Goal: Task Accomplishment & Management: Use online tool/utility

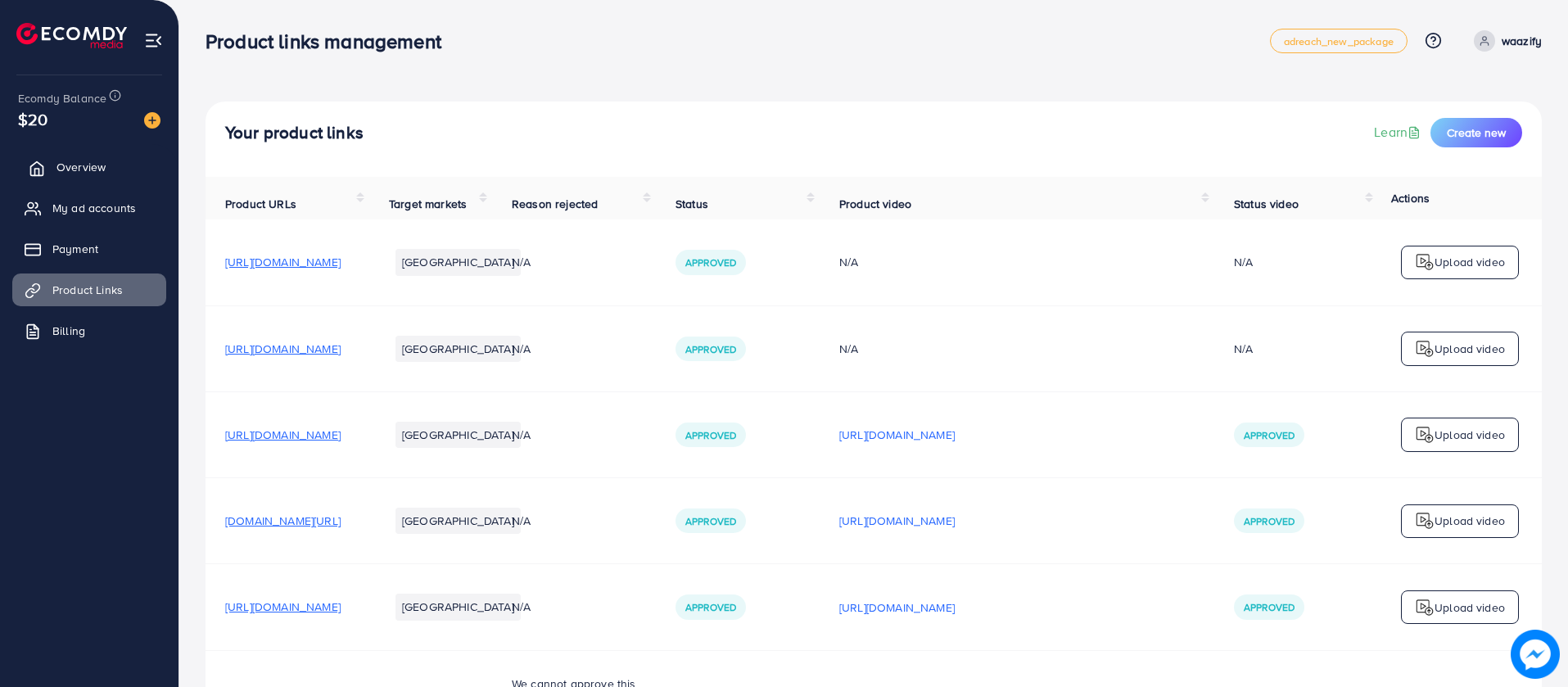
click at [120, 170] on link "Overview" at bounding box center [89, 167] width 154 height 33
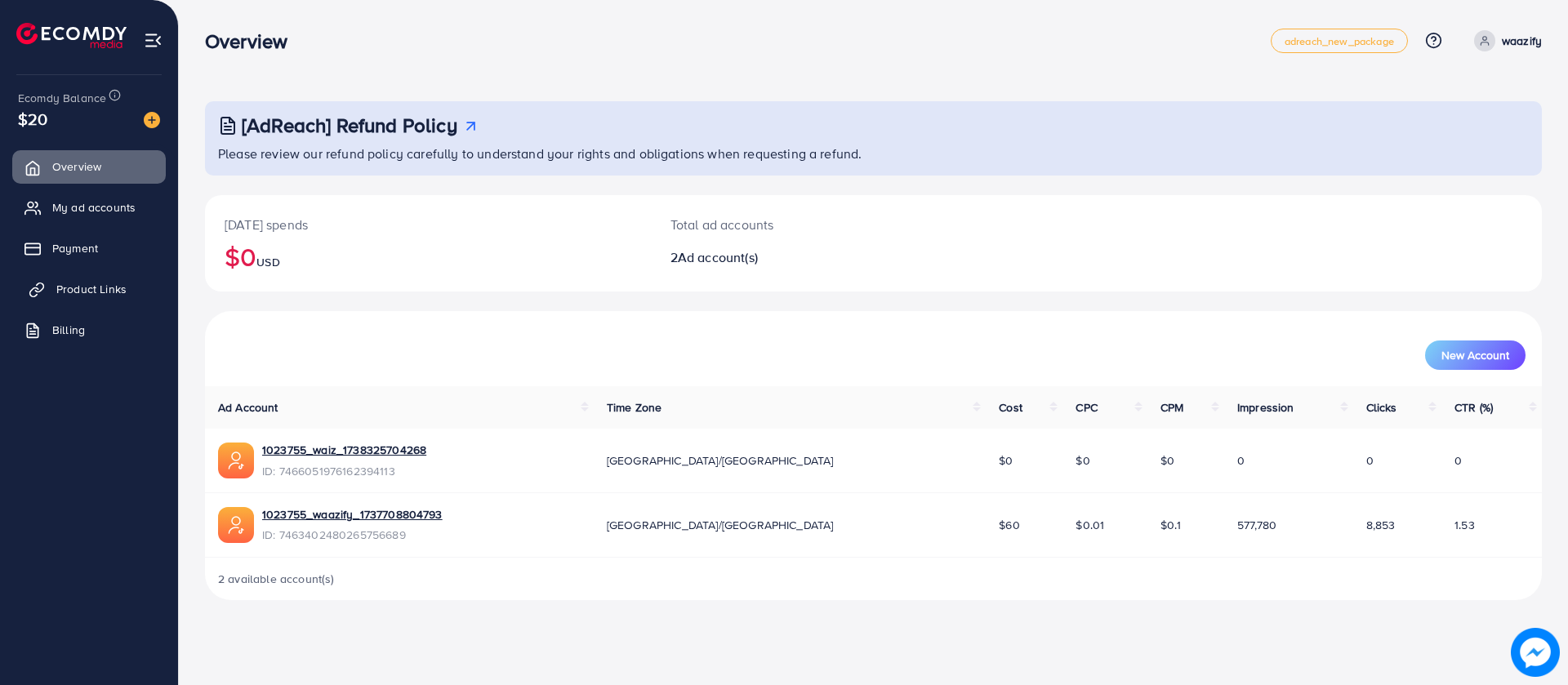
click at [109, 290] on span "Product Links" at bounding box center [91, 289] width 70 height 16
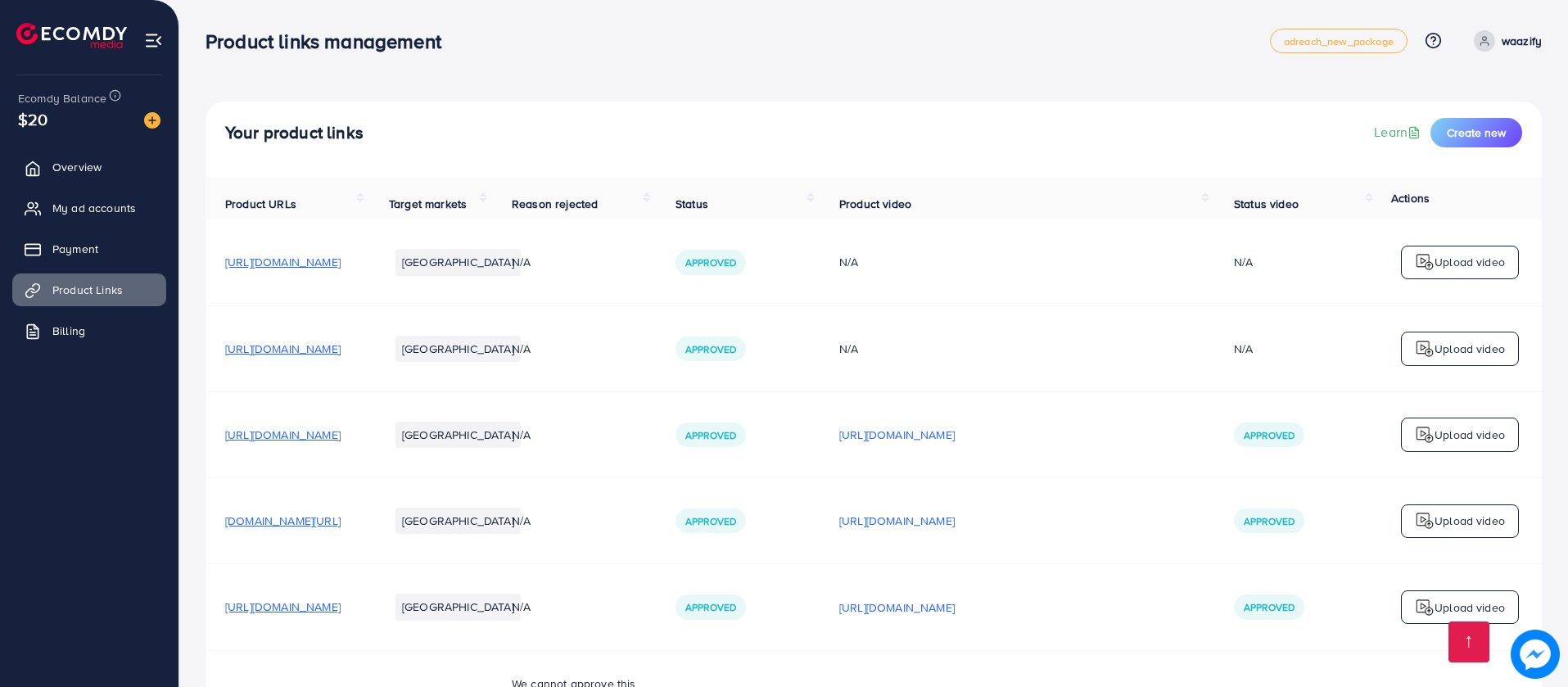
scroll to position [1259, 0]
click at [1486, 132] on span "Create new" at bounding box center [1475, 132] width 59 height 16
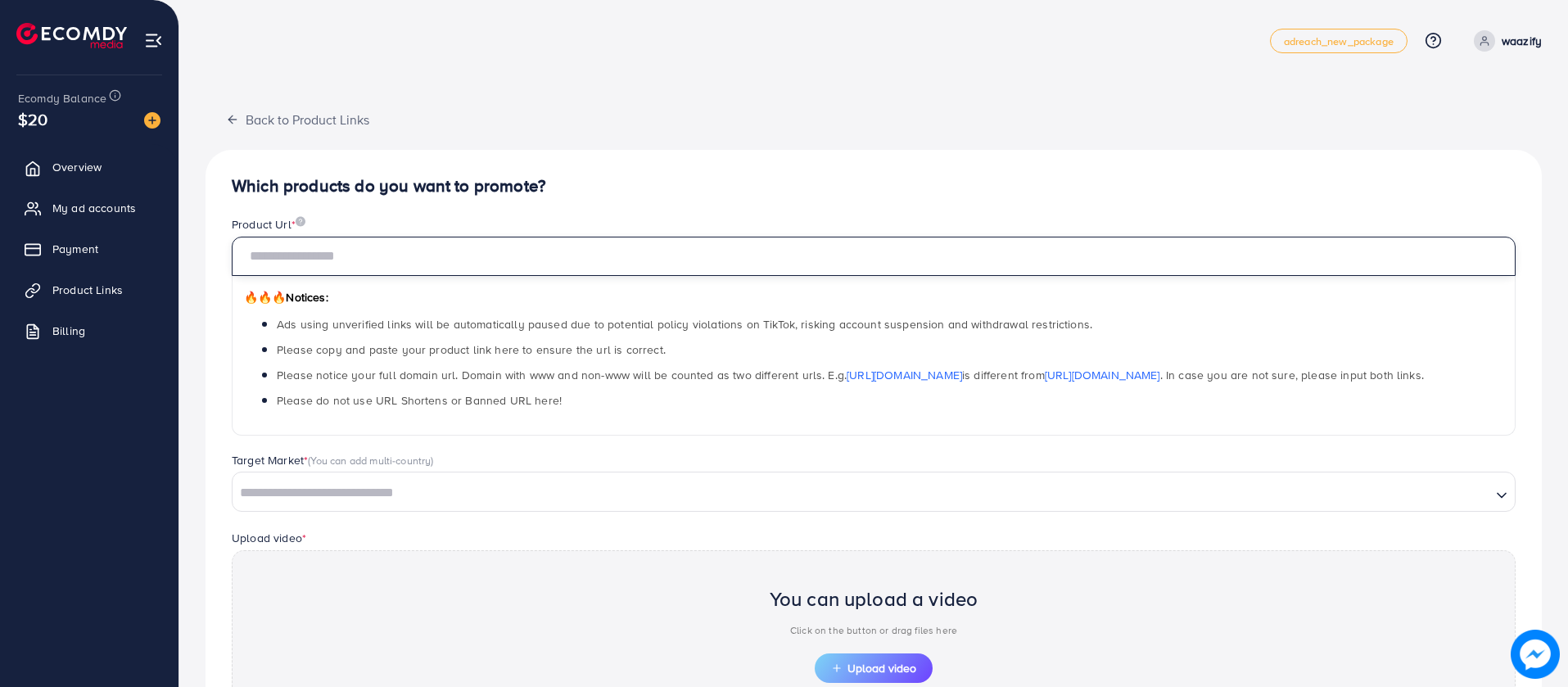
click at [673, 271] on input "text" at bounding box center [873, 256] width 1284 height 39
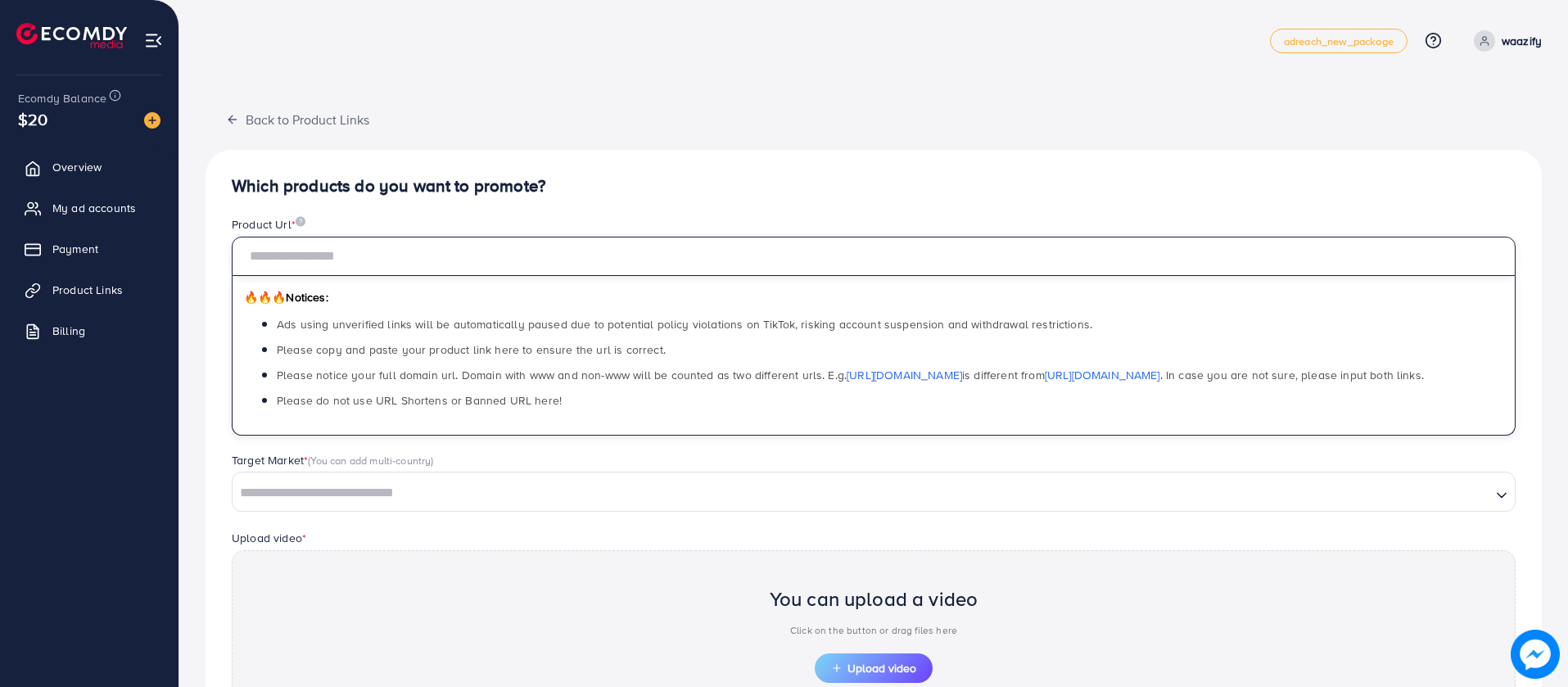
paste input "**********"
type input "**********"
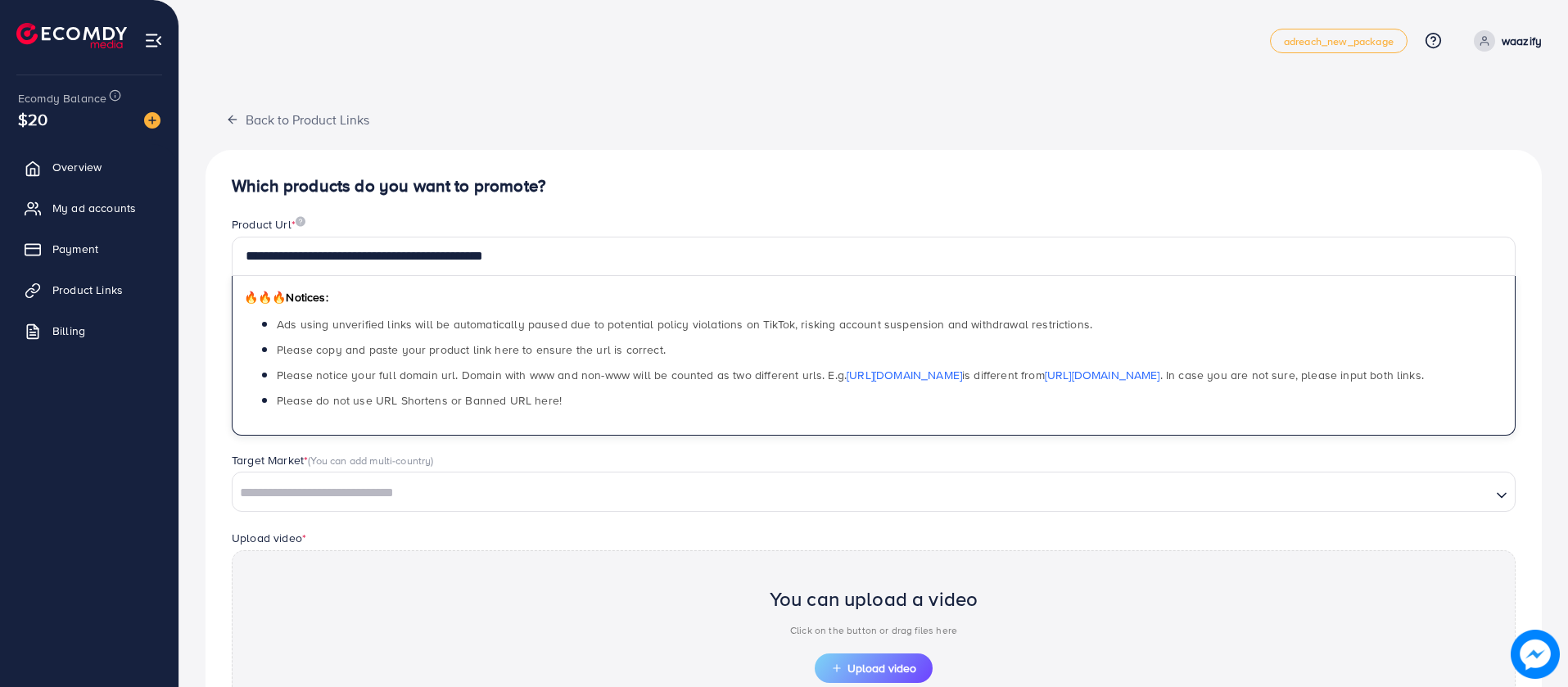
click at [871, 504] on input "Search for option" at bounding box center [861, 493] width 1255 height 26
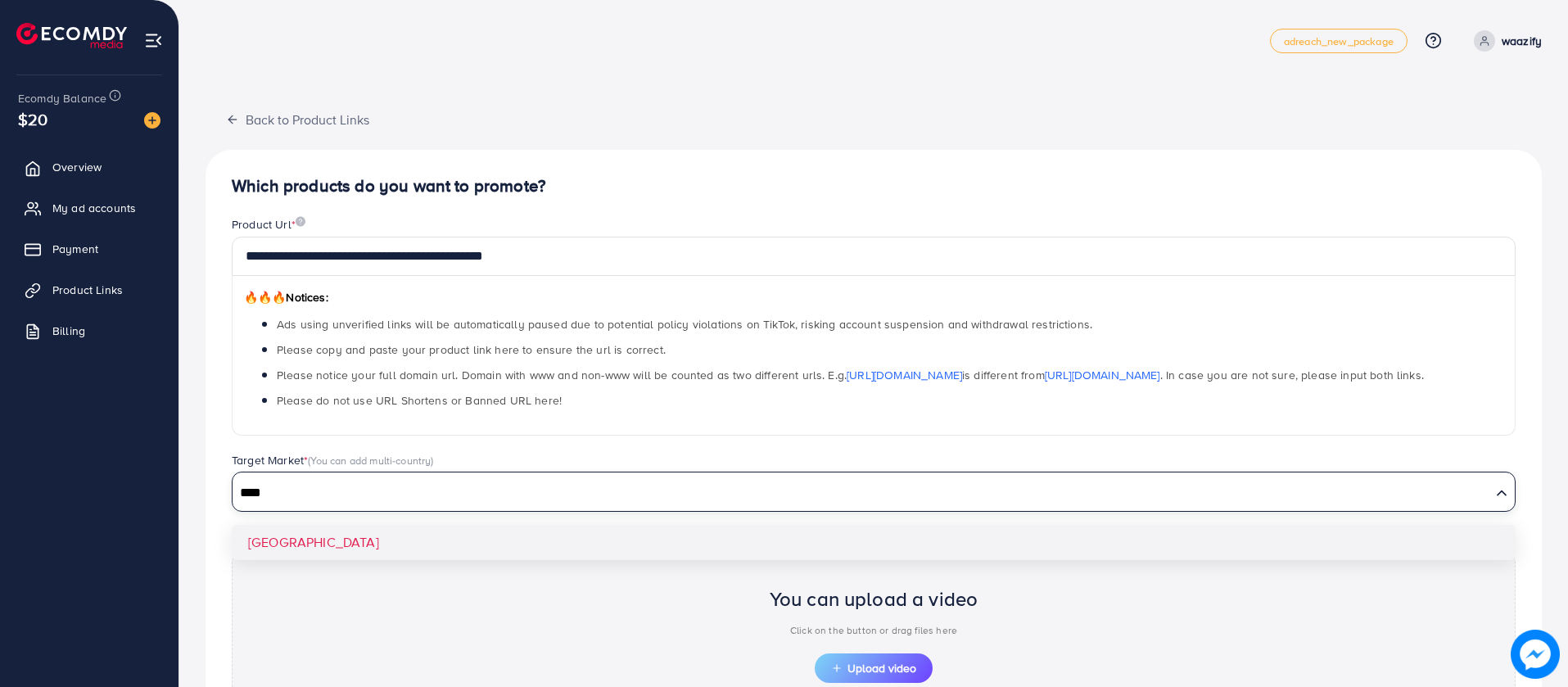
type input "****"
click at [541, 532] on div "**********" at bounding box center [873, 493] width 1336 height 687
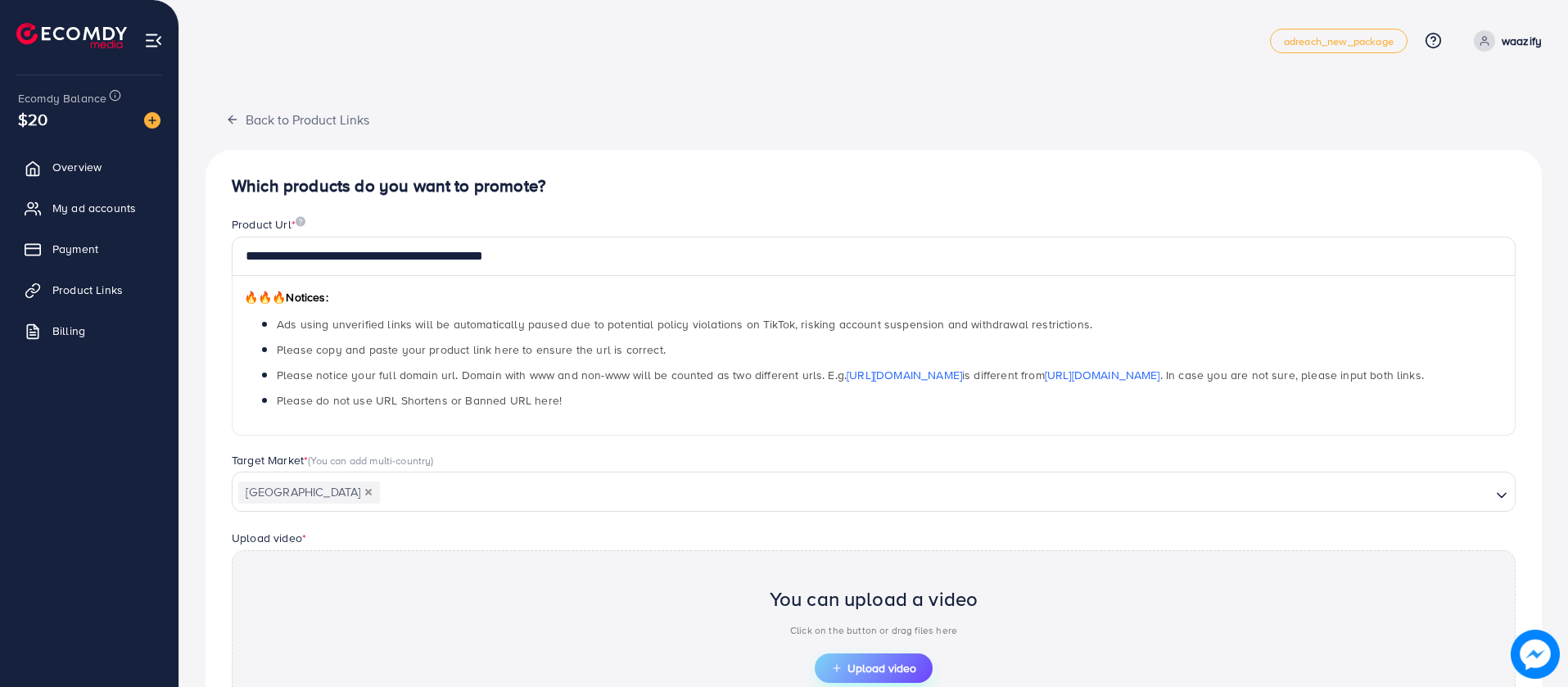
click at [850, 655] on button "Upload video" at bounding box center [874, 667] width 118 height 29
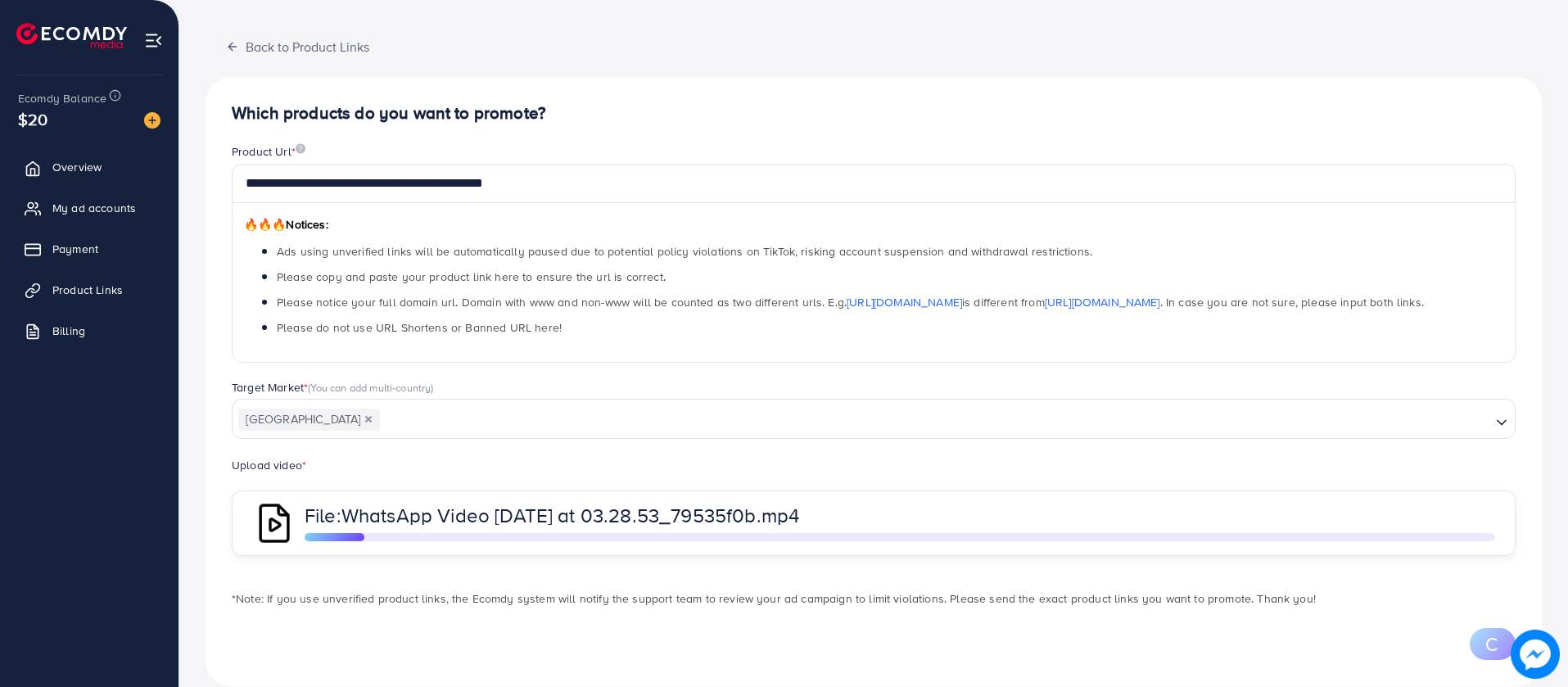
scroll to position [99, 0]
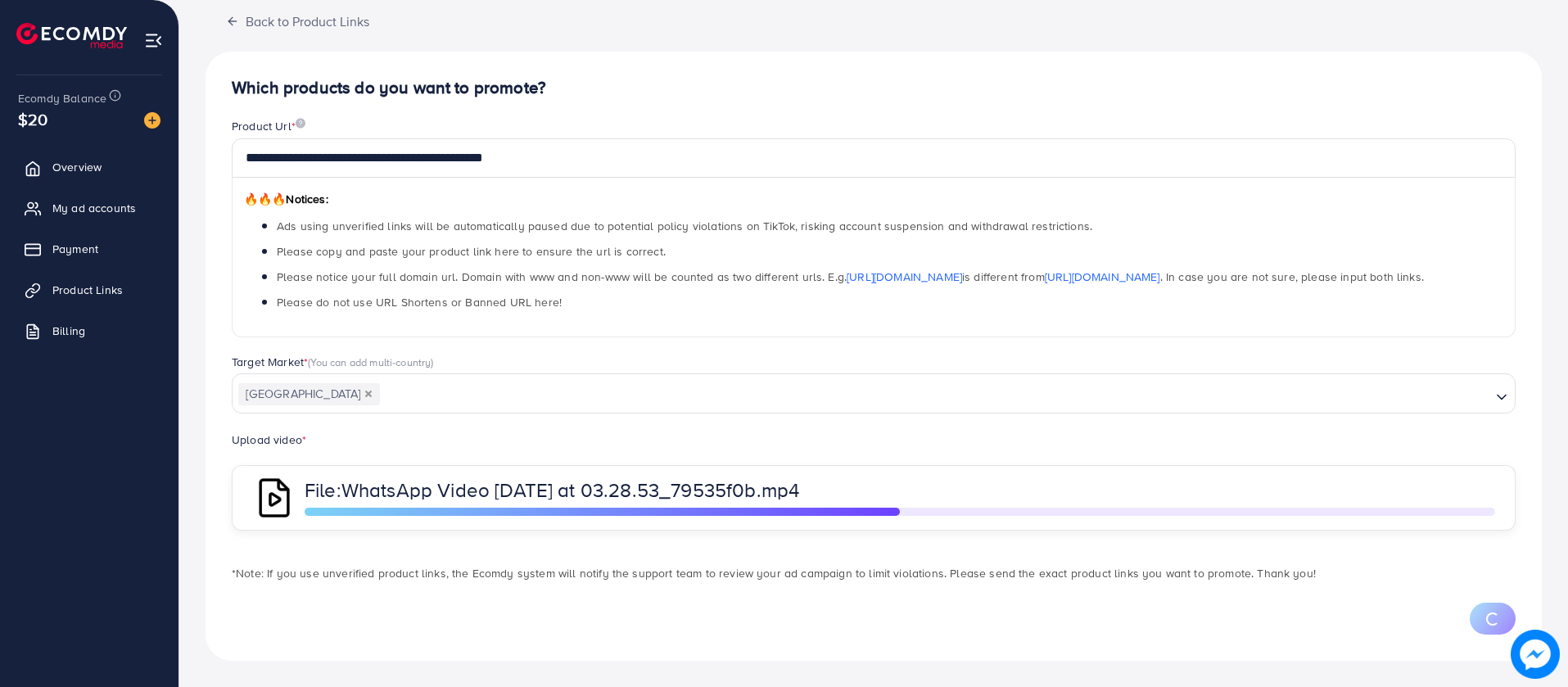
click at [903, 474] on div "File: WhatsApp Video 2025-08-28 at 03.28.53_79535f0b.mp4" at bounding box center [873, 498] width 1284 height 65
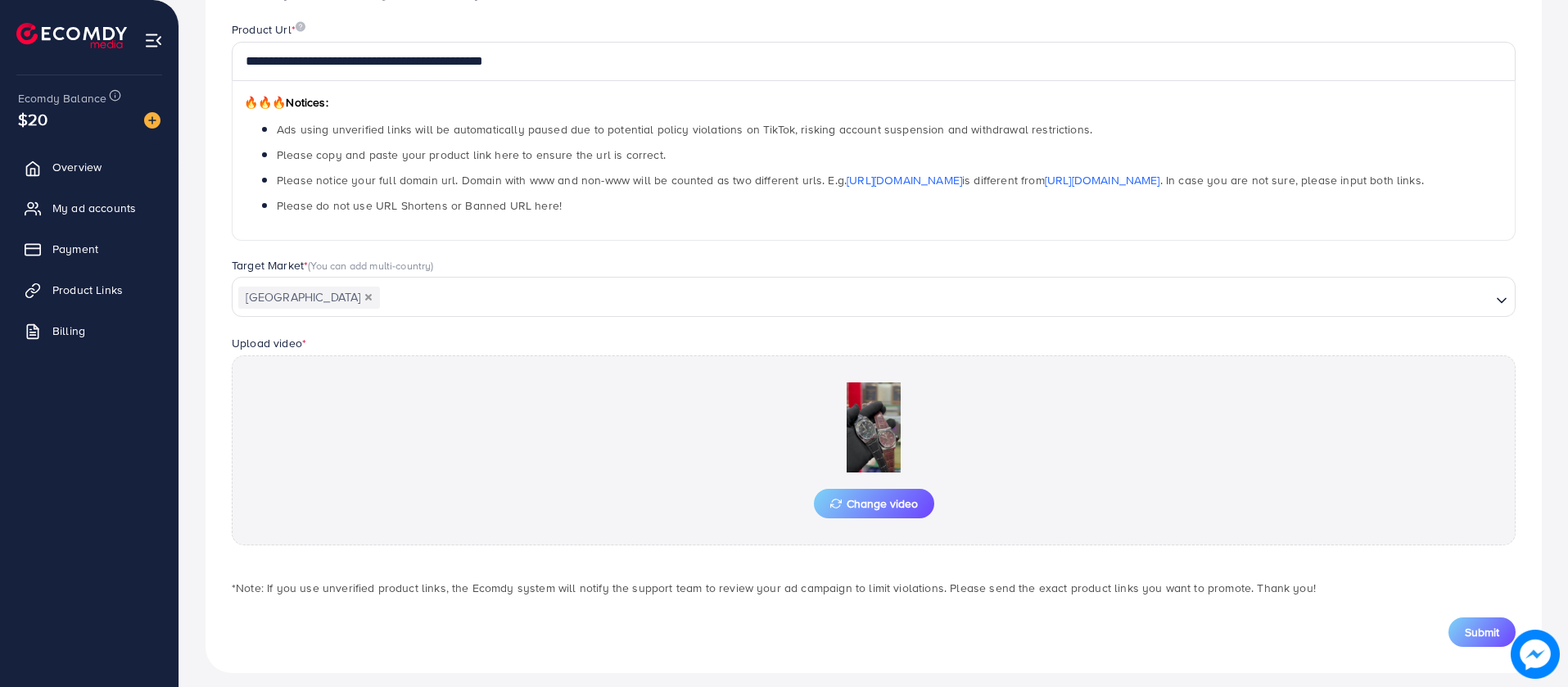
scroll to position [207, 0]
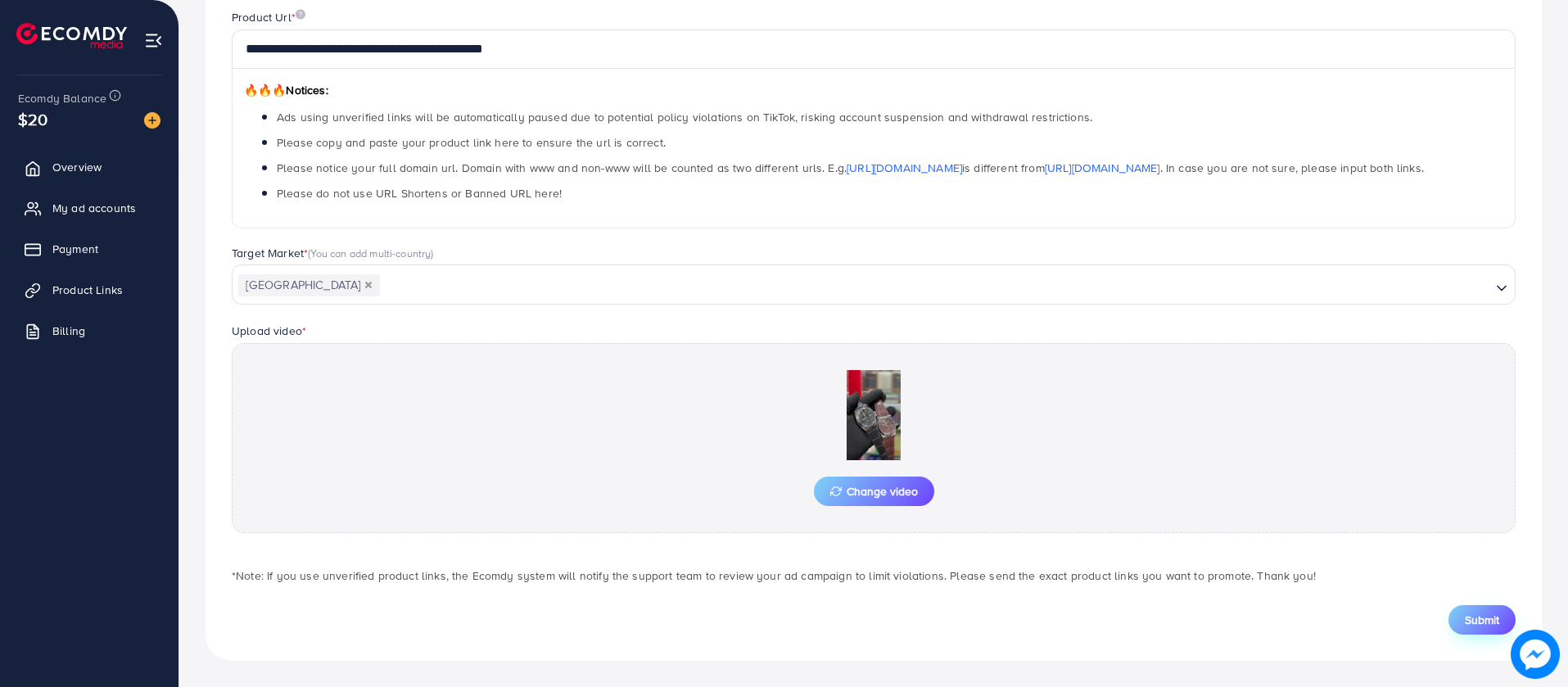
click at [1480, 619] on span "Submit" at bounding box center [1481, 619] width 34 height 16
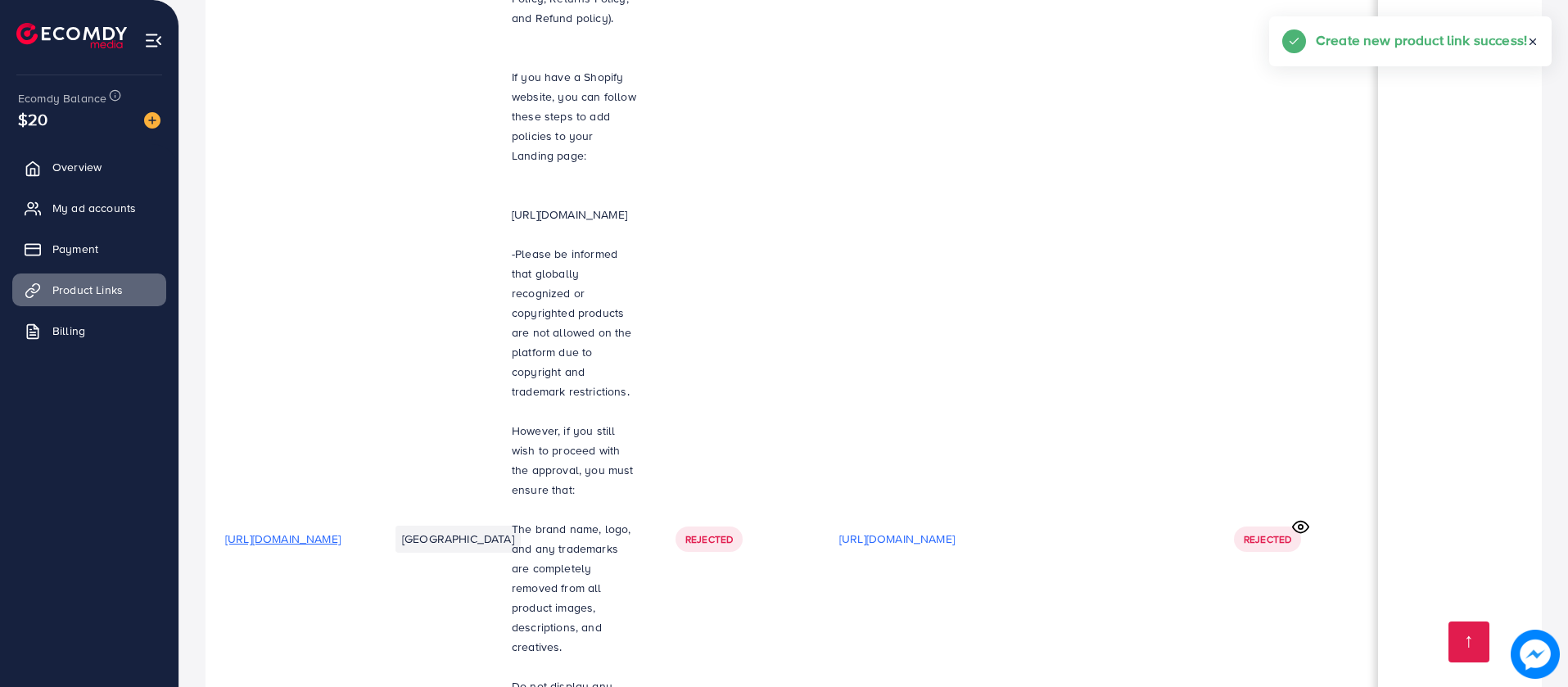
scroll to position [1997, 0]
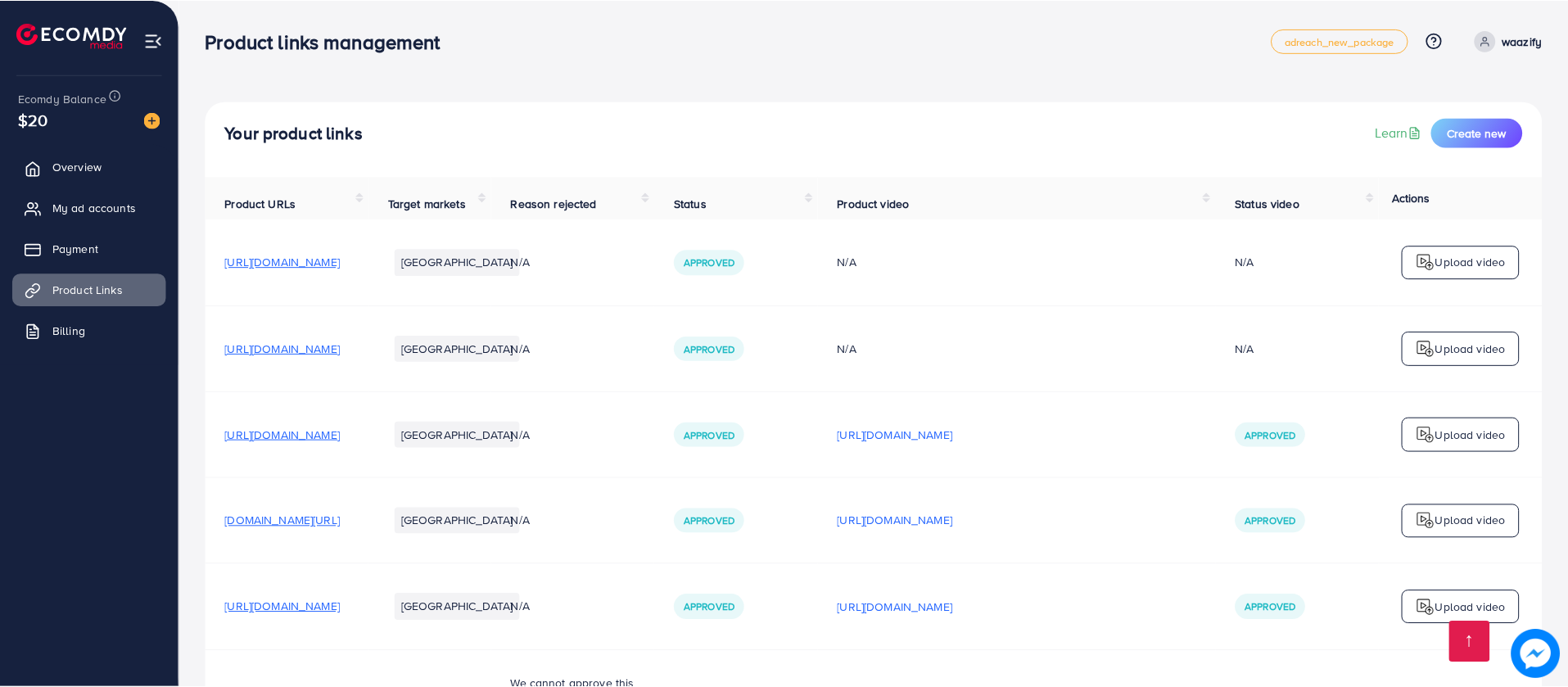
scroll to position [1997, 0]
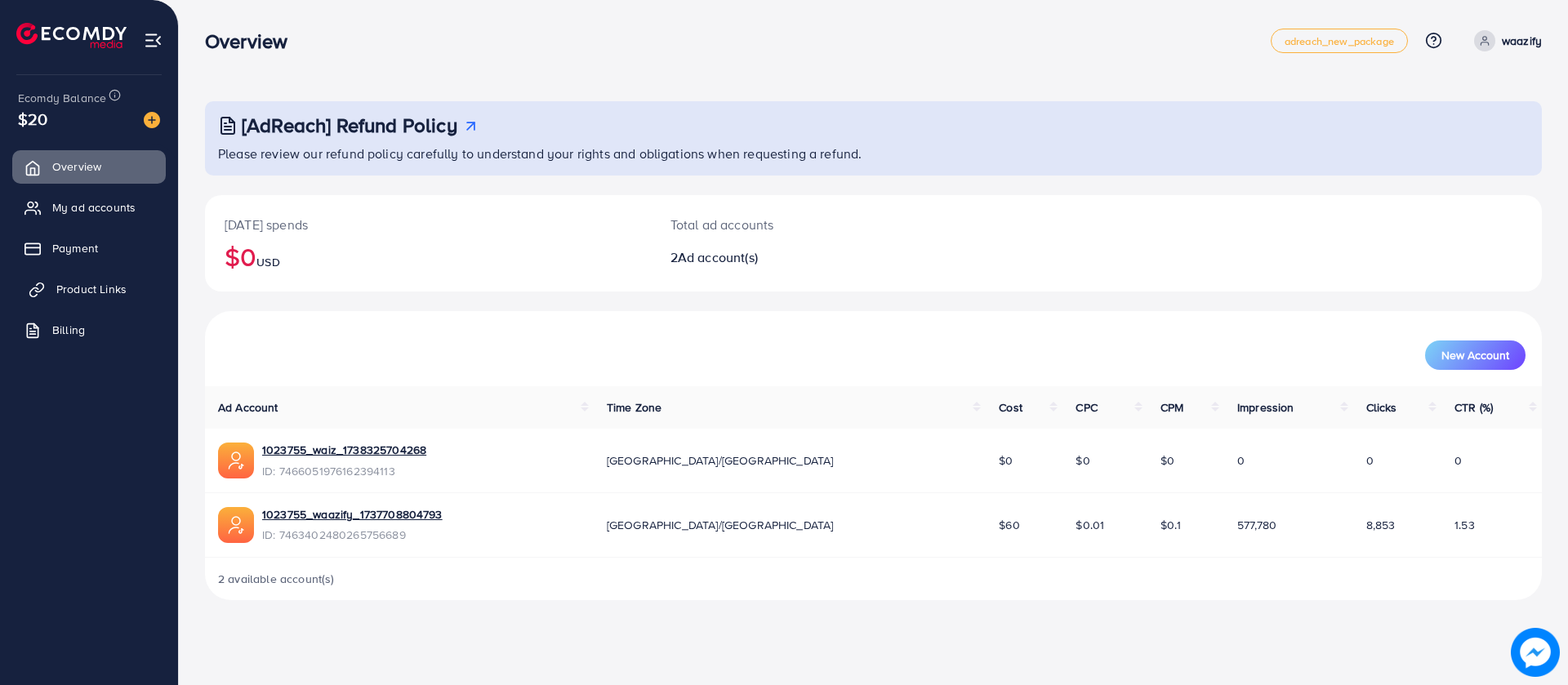
click at [112, 273] on link "Product Links" at bounding box center [89, 289] width 154 height 32
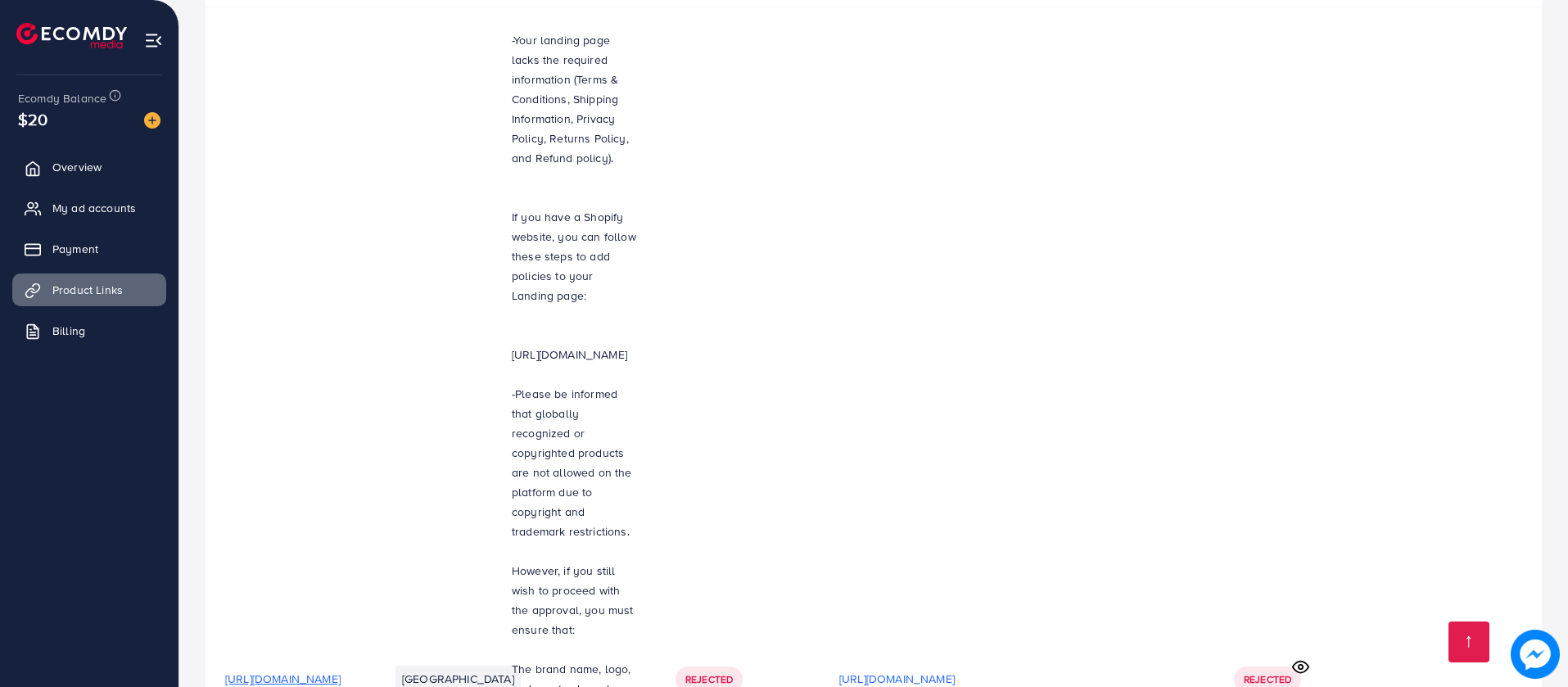
scroll to position [1997, 0]
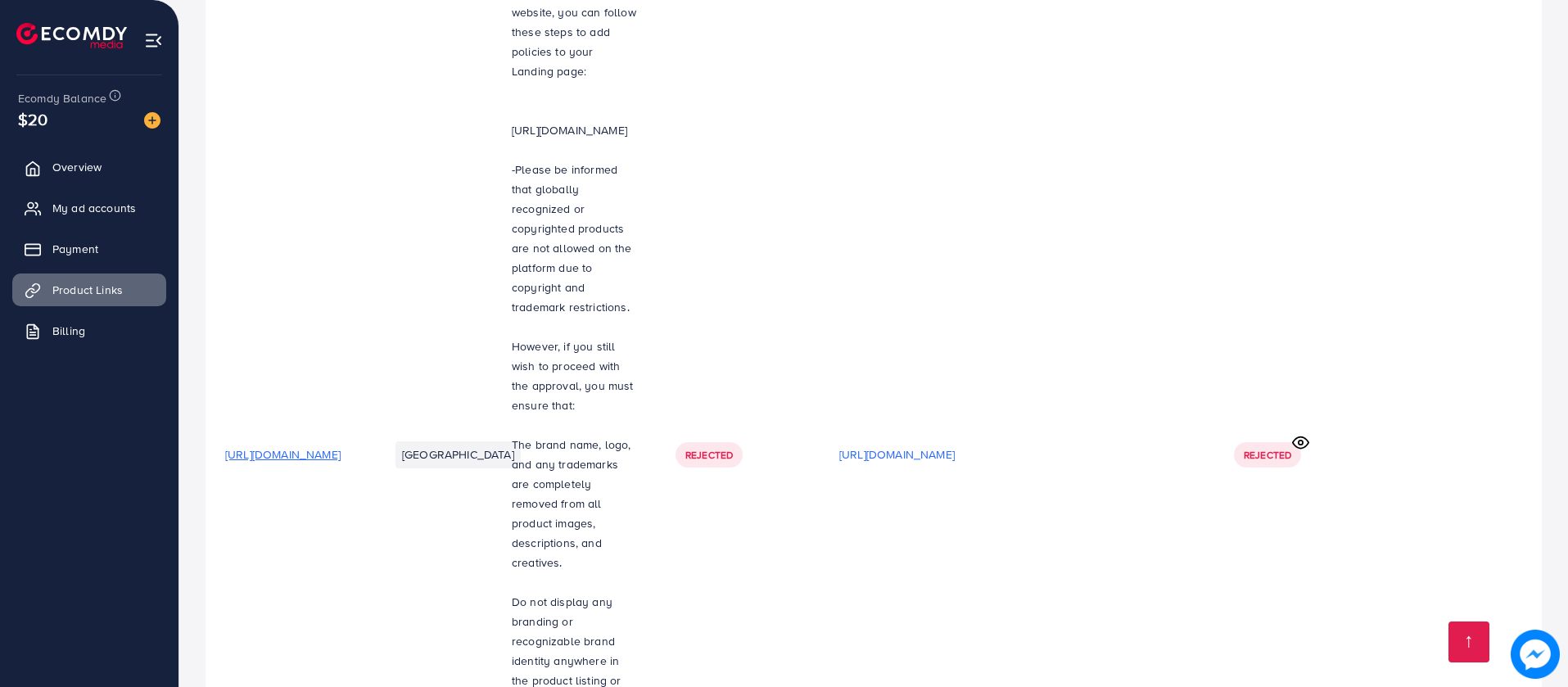
drag, startPoint x: 633, startPoint y: 161, endPoint x: 653, endPoint y: 160, distance: 20.0
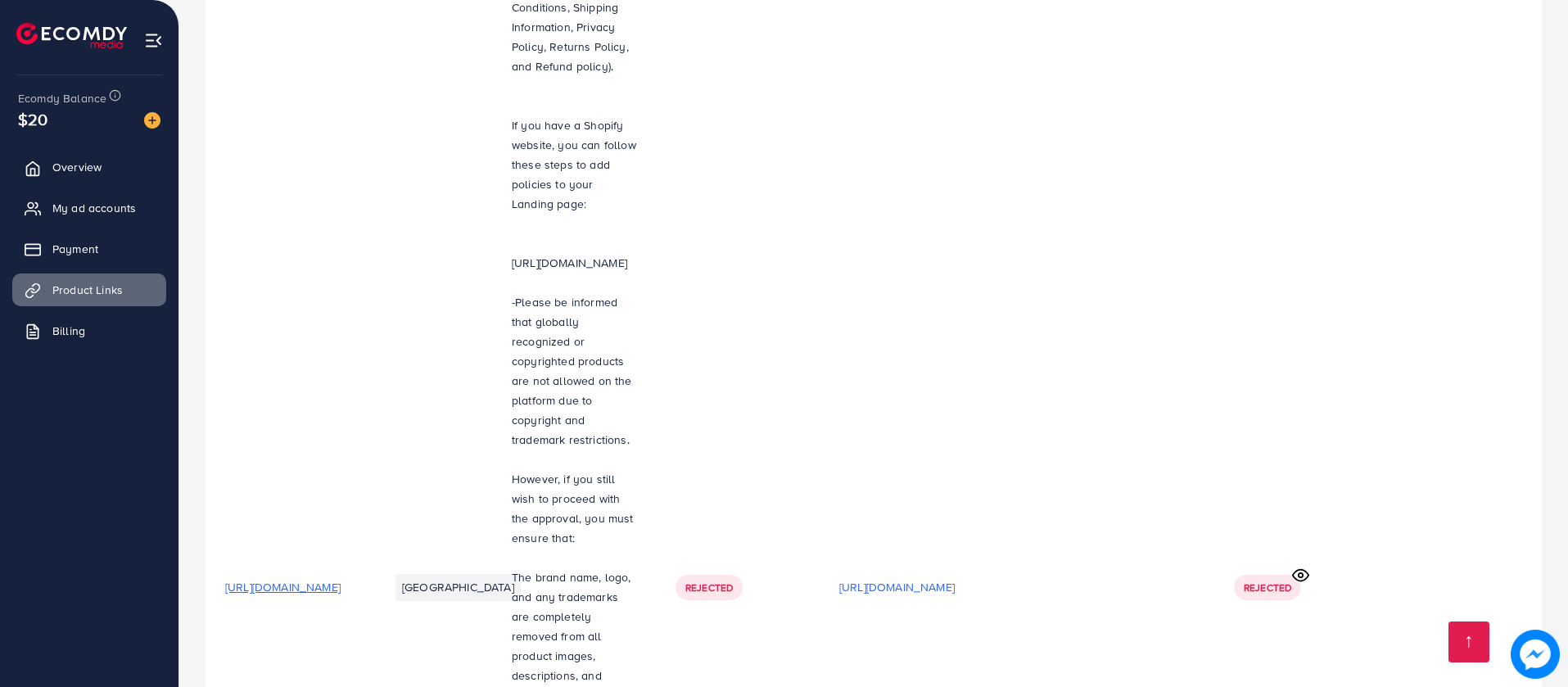
scroll to position [1997, 0]
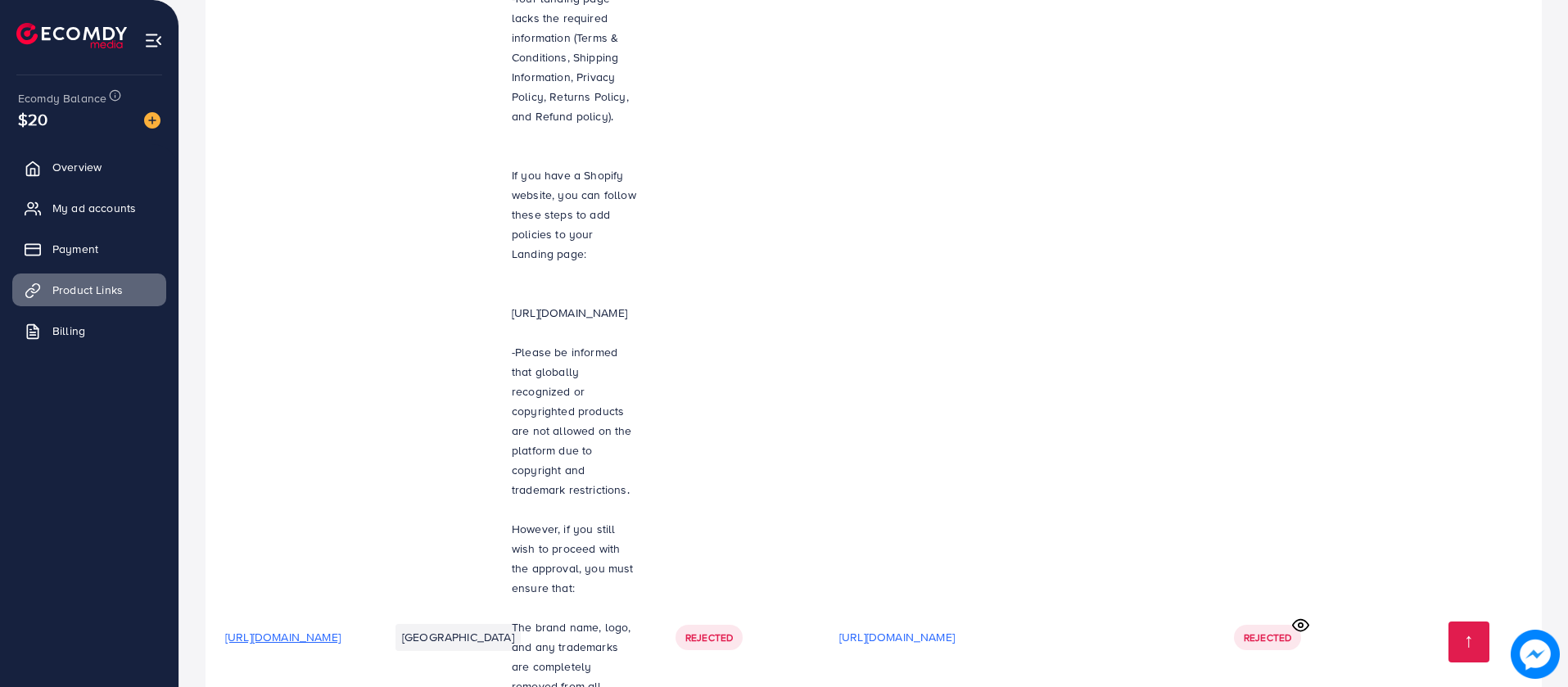
scroll to position [1752, 0]
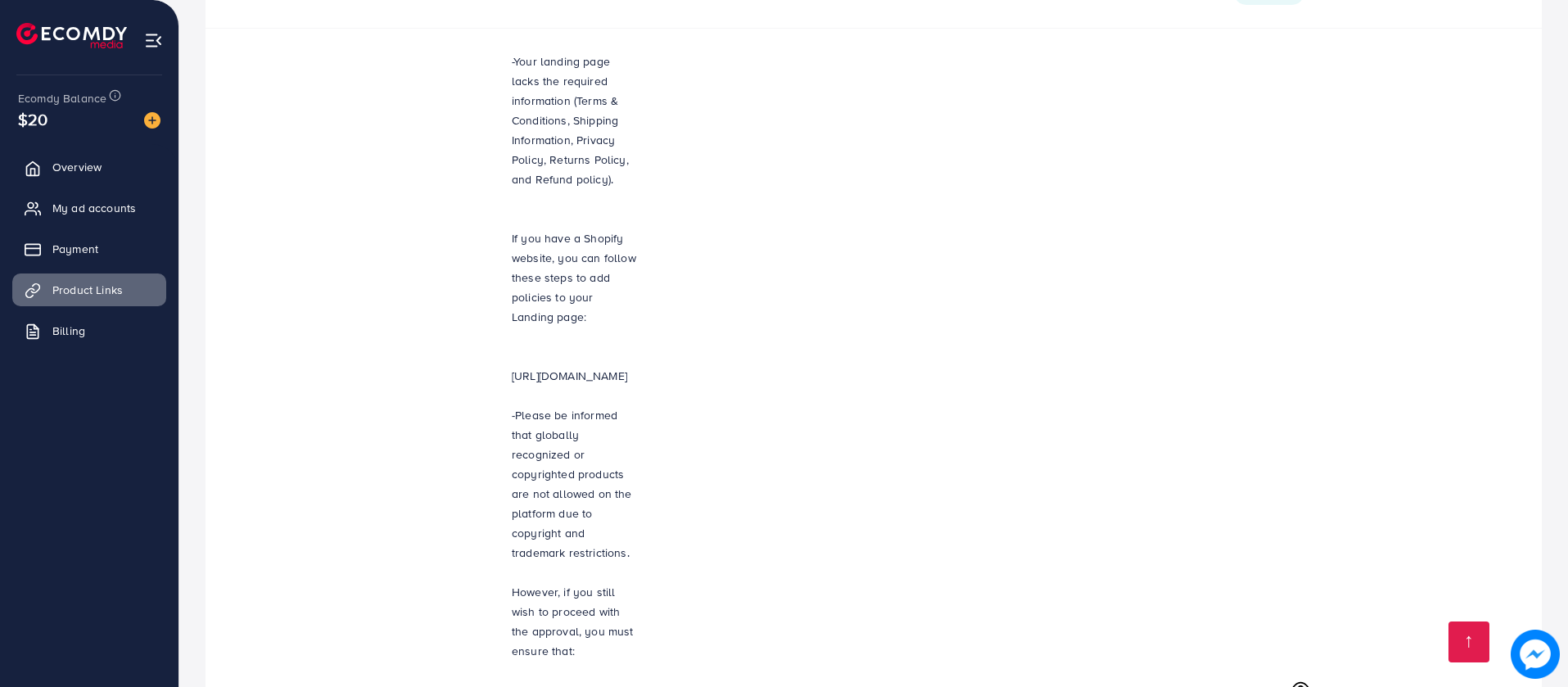
drag, startPoint x: 871, startPoint y: 314, endPoint x: 930, endPoint y: 315, distance: 59.0
click at [743, 686] on div "Rejected" at bounding box center [709, 700] width 67 height 25
click at [819, 367] on td "Rejected" at bounding box center [737, 700] width 164 height 1343
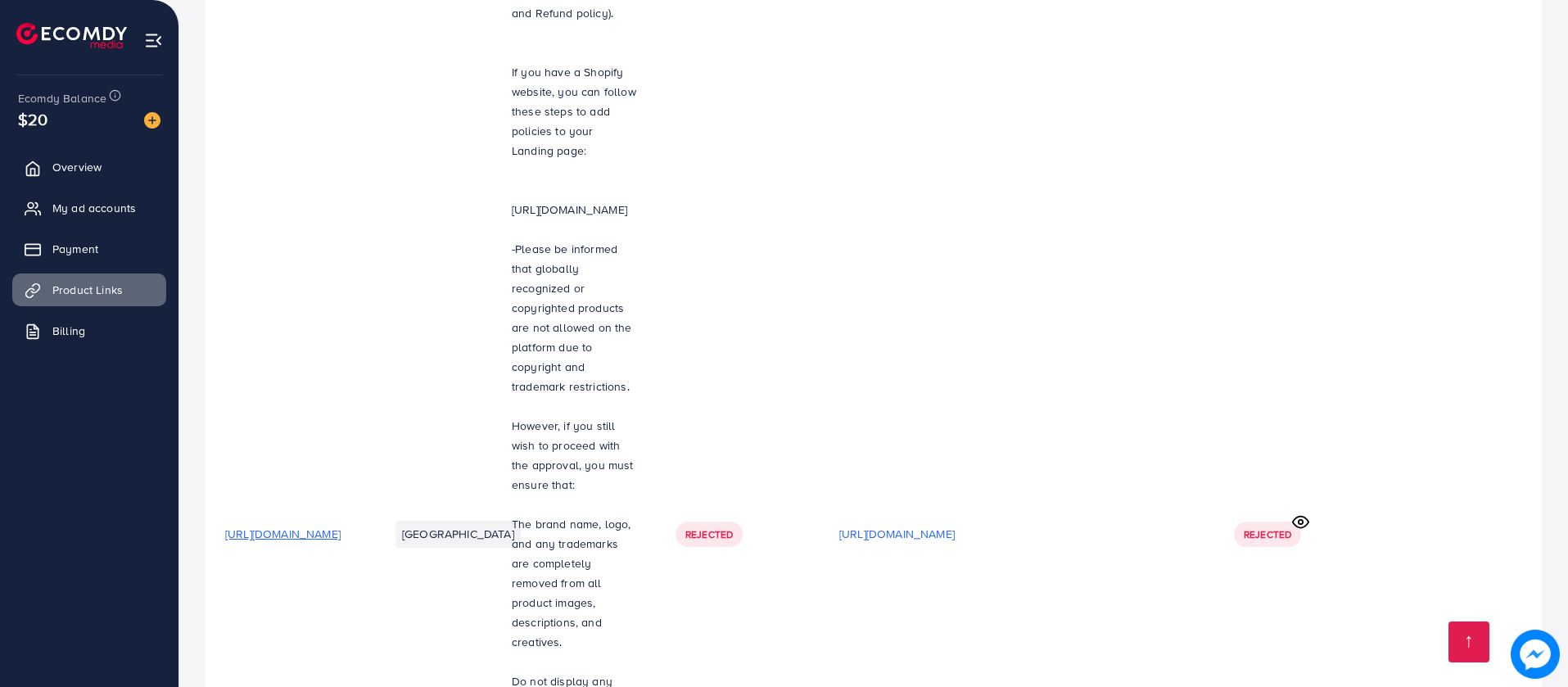
scroll to position [1997, 0]
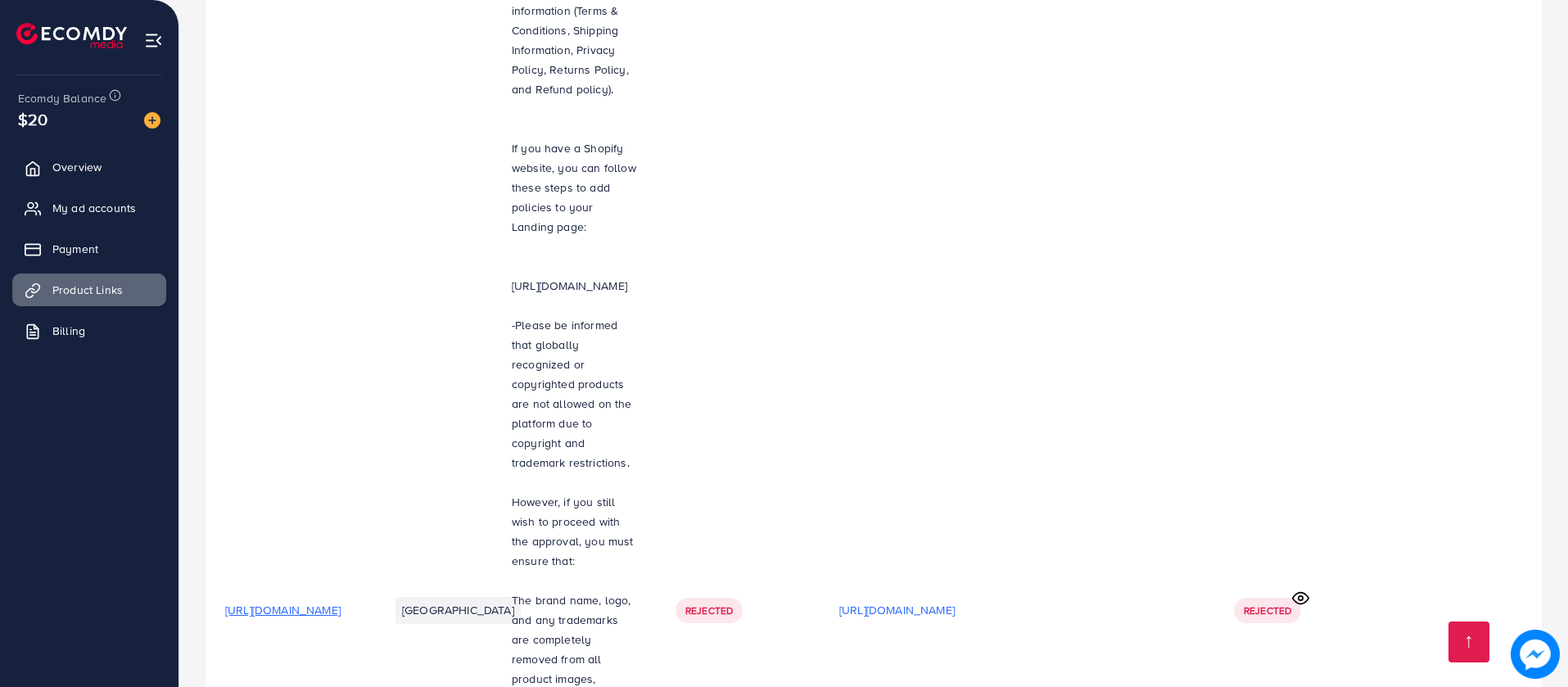
scroll to position [1997, 0]
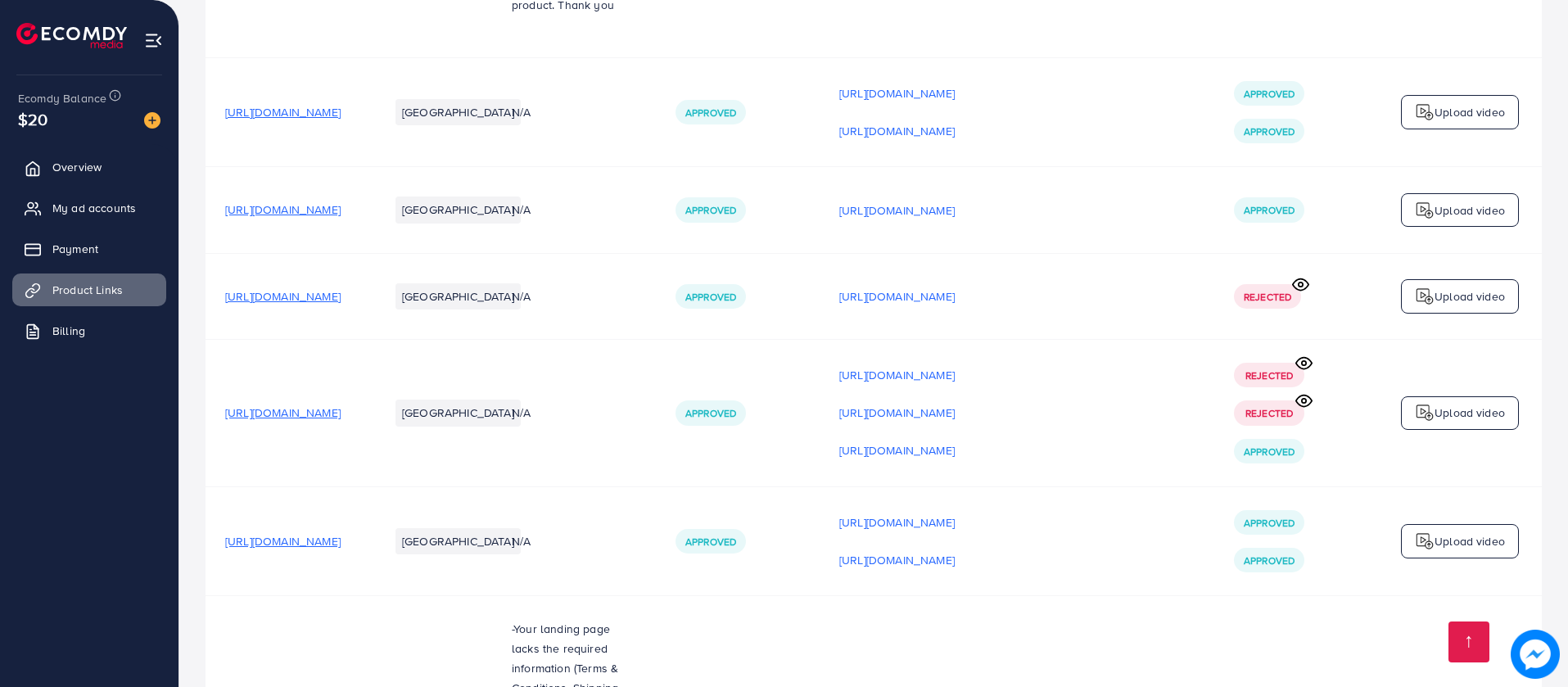
scroll to position [1997, 0]
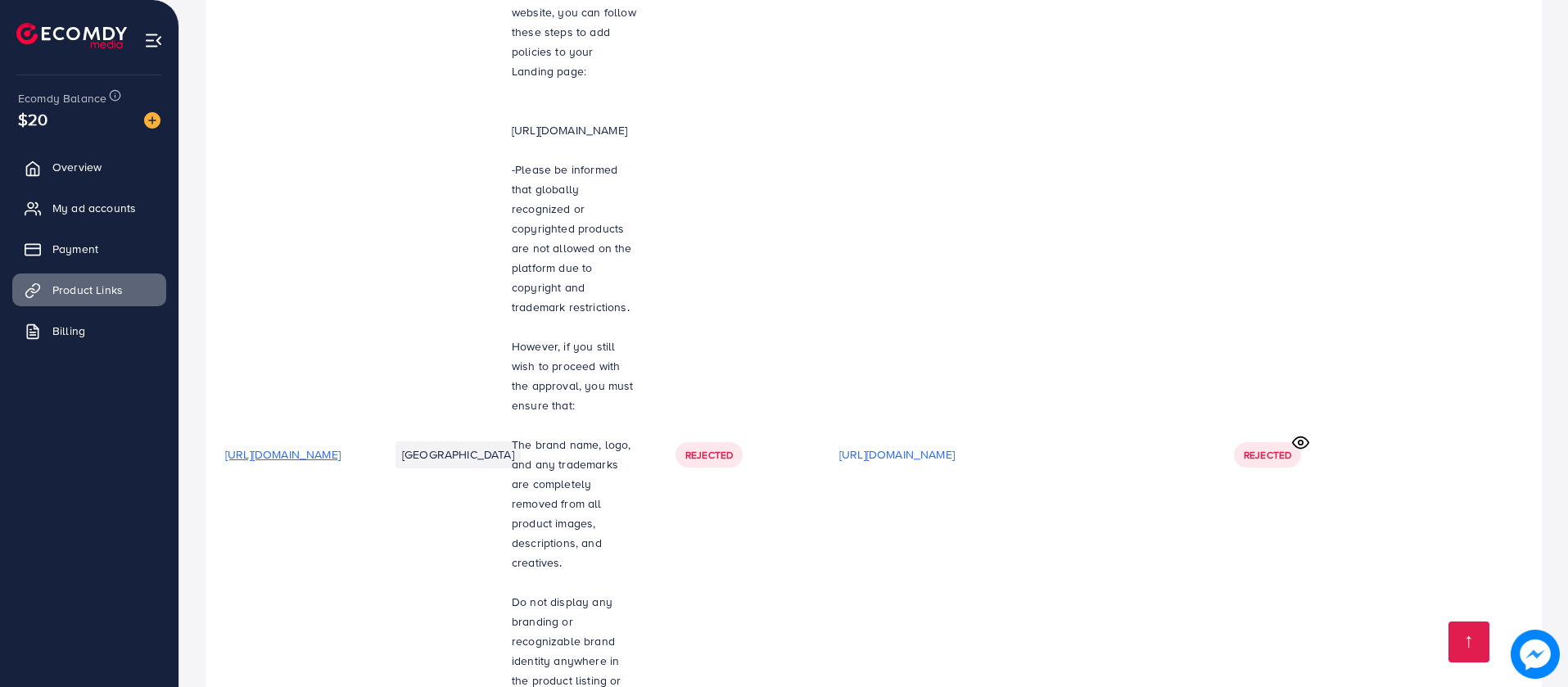
drag, startPoint x: 898, startPoint y: 373, endPoint x: 914, endPoint y: 373, distance: 16.0
drag, startPoint x: 809, startPoint y: 220, endPoint x: 823, endPoint y: 232, distance: 18.4
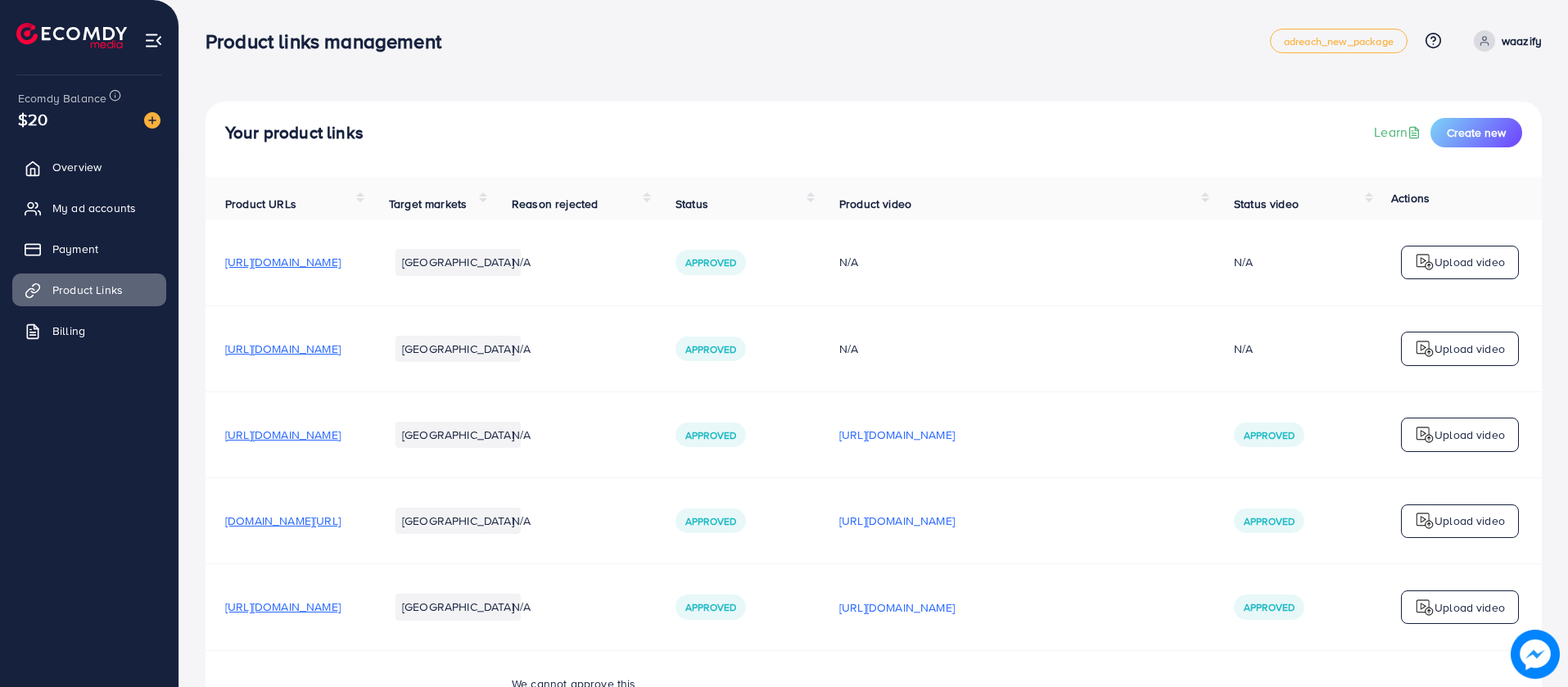
drag, startPoint x: 632, startPoint y: 200, endPoint x: 643, endPoint y: 201, distance: 11.0
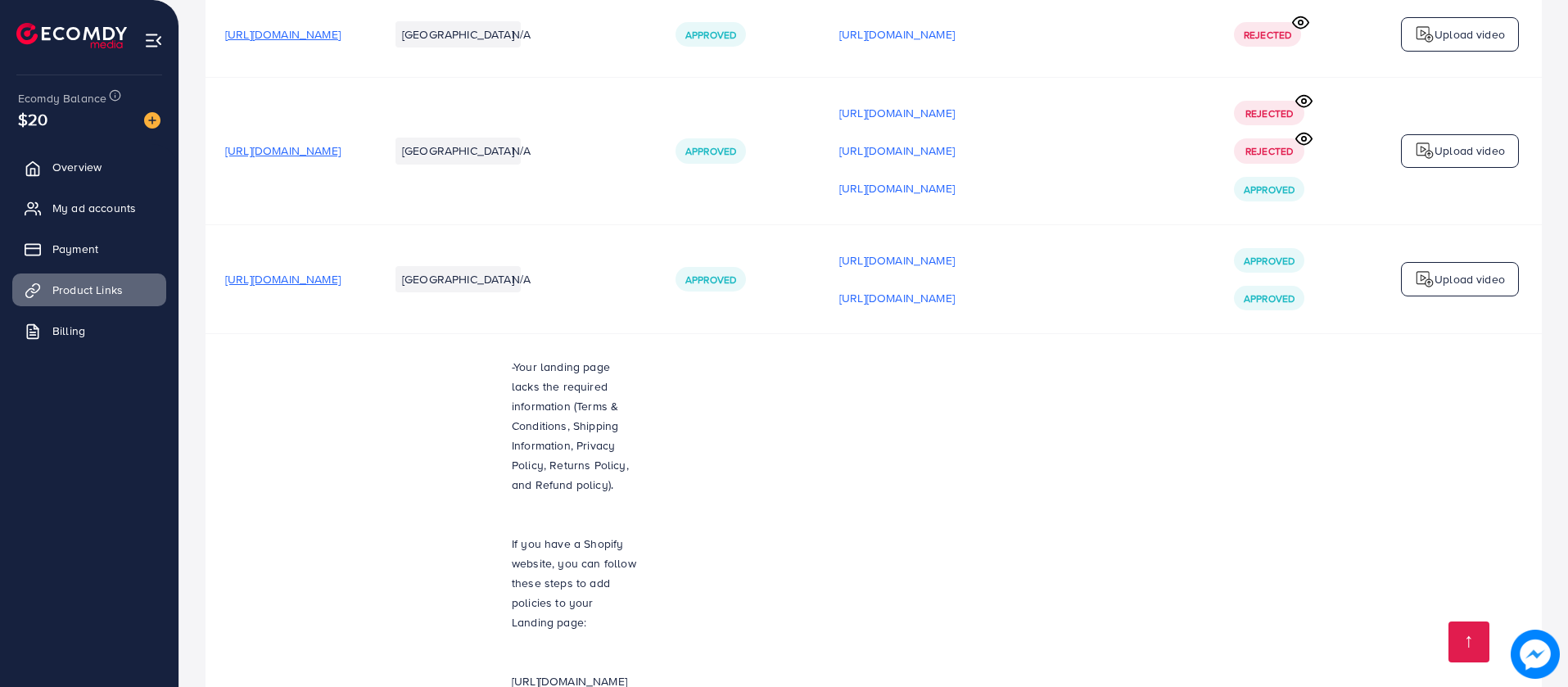
scroll to position [1997, 0]
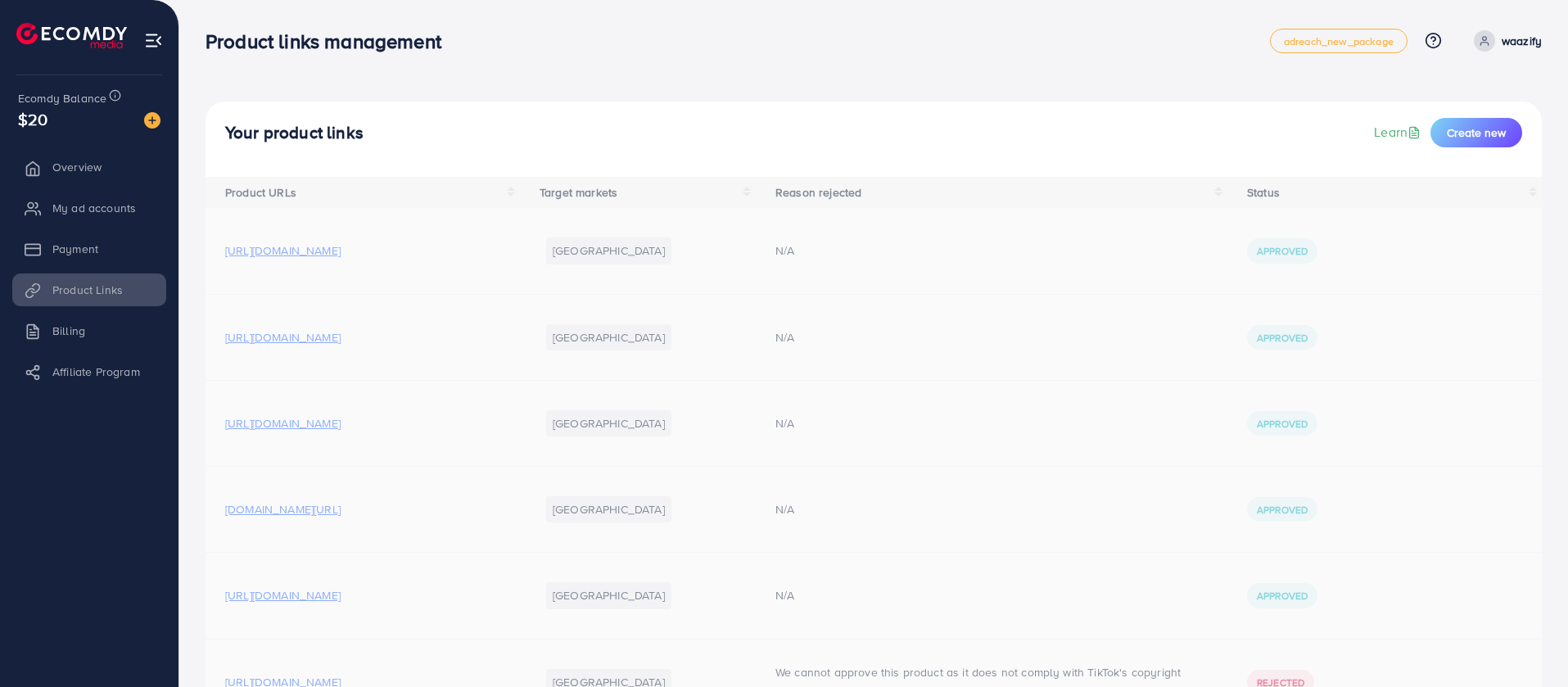
click at [1113, 114] on div "Your product links Learn Create new" at bounding box center [873, 139] width 1336 height 75
click at [269, 142] on div "Your product links Learn Create new" at bounding box center [874, 133] width 1297 height 29
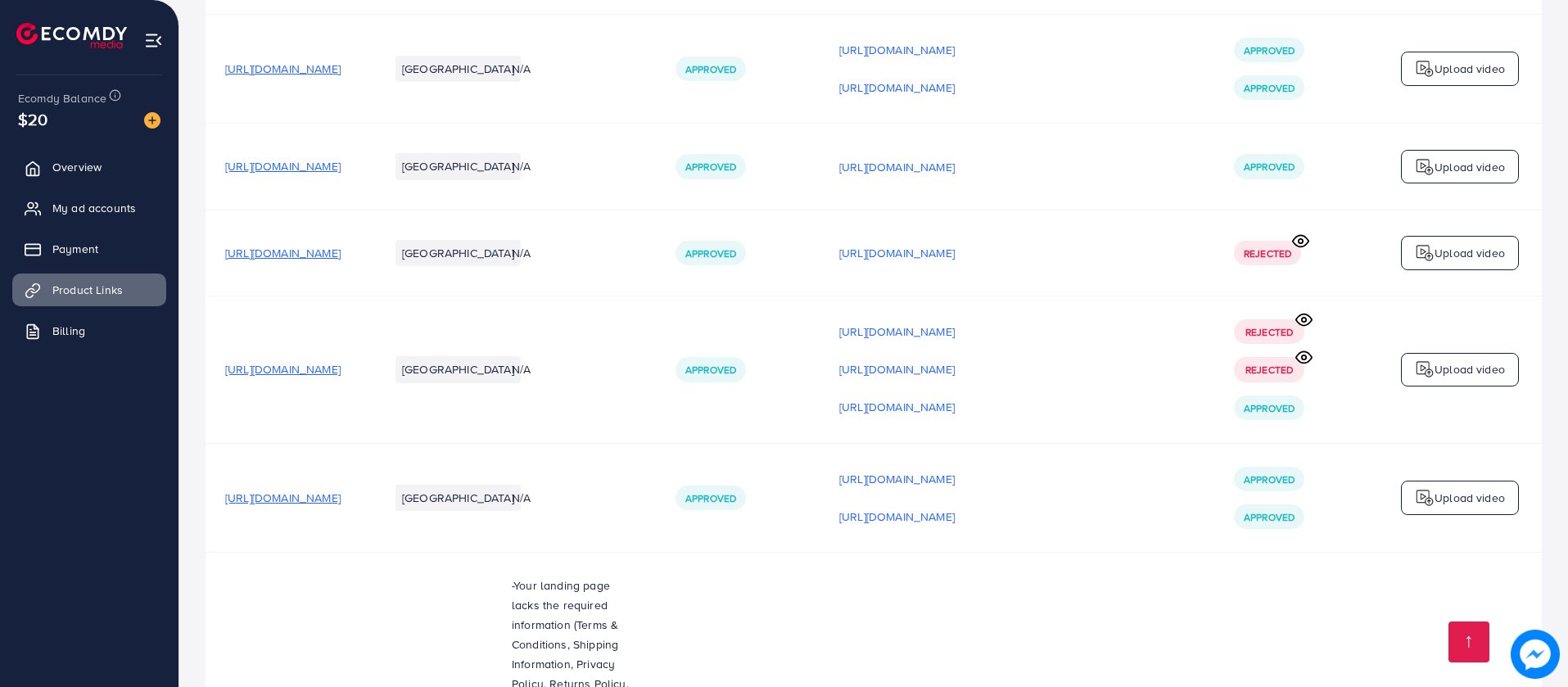
scroll to position [1997, 0]
